Goal: Ask a question

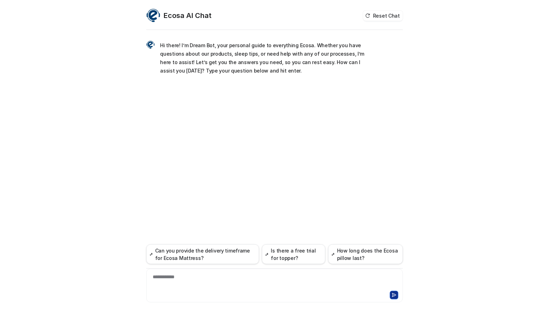
click at [211, 278] on div "**********" at bounding box center [274, 281] width 253 height 16
paste div
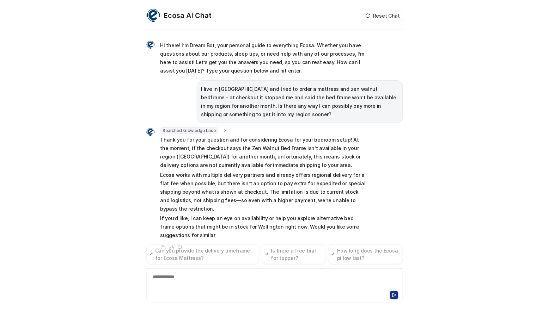
scroll to position [7, 0]
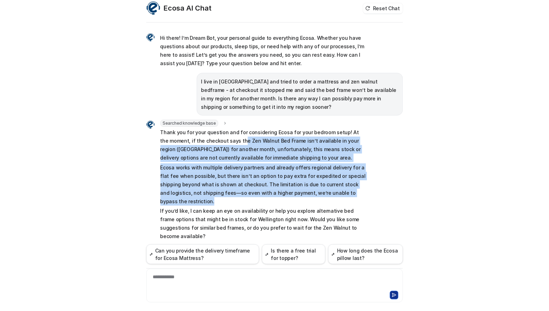
drag, startPoint x: 351, startPoint y: 194, endPoint x: 230, endPoint y: 139, distance: 133.1
click at [230, 139] on span "Thank you for your question and for considering Ecosa for your bedroom setup! A…" at bounding box center [263, 184] width 206 height 112
click at [238, 140] on p "Thank you for your question and for considering Ecosa for your bedroom setup! A…" at bounding box center [263, 145] width 206 height 34
click at [353, 181] on p "Ecosa works with multiple delivery partners and already offers regional deliver…" at bounding box center [263, 185] width 206 height 42
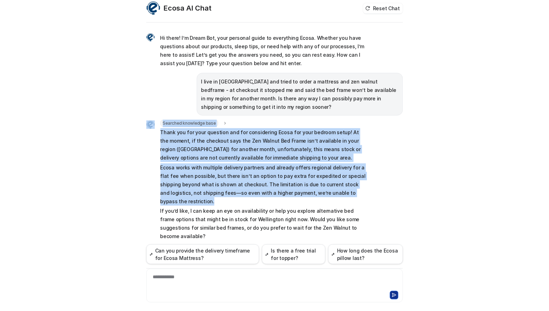
drag, startPoint x: 352, startPoint y: 192, endPoint x: 153, endPoint y: 131, distance: 208.4
click at [153, 131] on div "Searched knowledge base search_queries : "shipping options [GEOGRAPHIC_DATA],re…" at bounding box center [256, 181] width 220 height 122
copy div "Searched knowledge base search_queries : "shipping options [GEOGRAPHIC_DATA],re…"
click at [195, 141] on p "Thank you for your question and for considering Ecosa for your bedroom setup! A…" at bounding box center [263, 145] width 206 height 34
drag, startPoint x: 156, startPoint y: 131, endPoint x: 353, endPoint y: 195, distance: 207.8
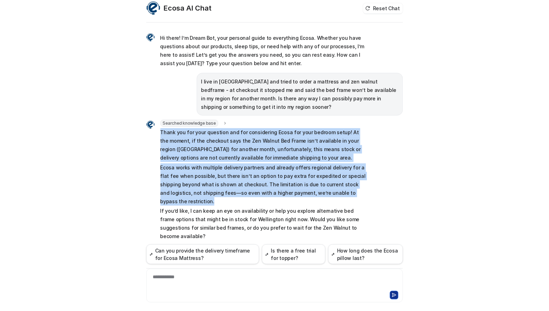
click at [353, 195] on div "Searched knowledge base search_queries : "shipping options [GEOGRAPHIC_DATA],re…" at bounding box center [256, 181] width 220 height 122
copy span "Thank you for your question and for considering Ecosa for your bedroom setup! A…"
